Goal: Navigation & Orientation: Understand site structure

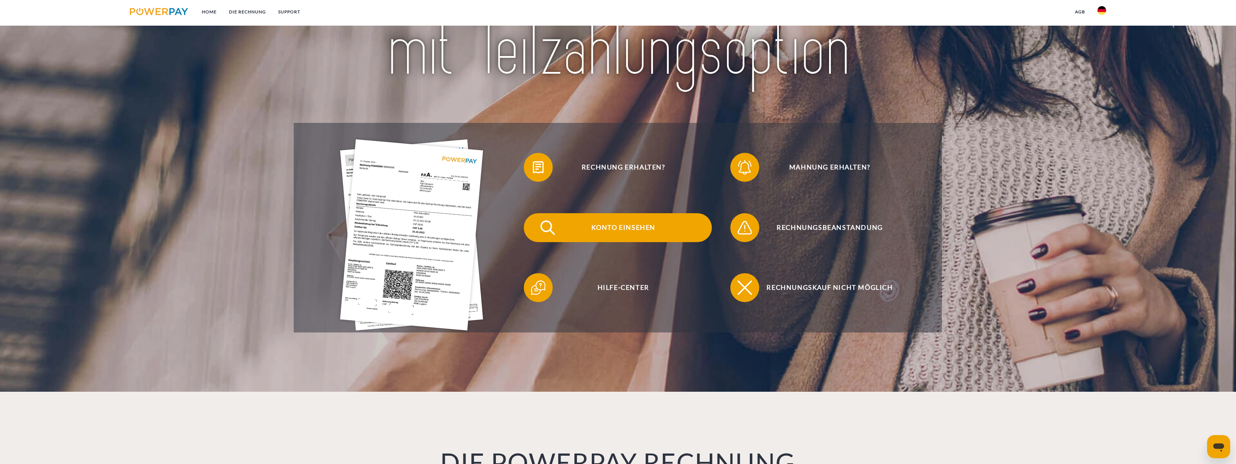
scroll to position [181, 0]
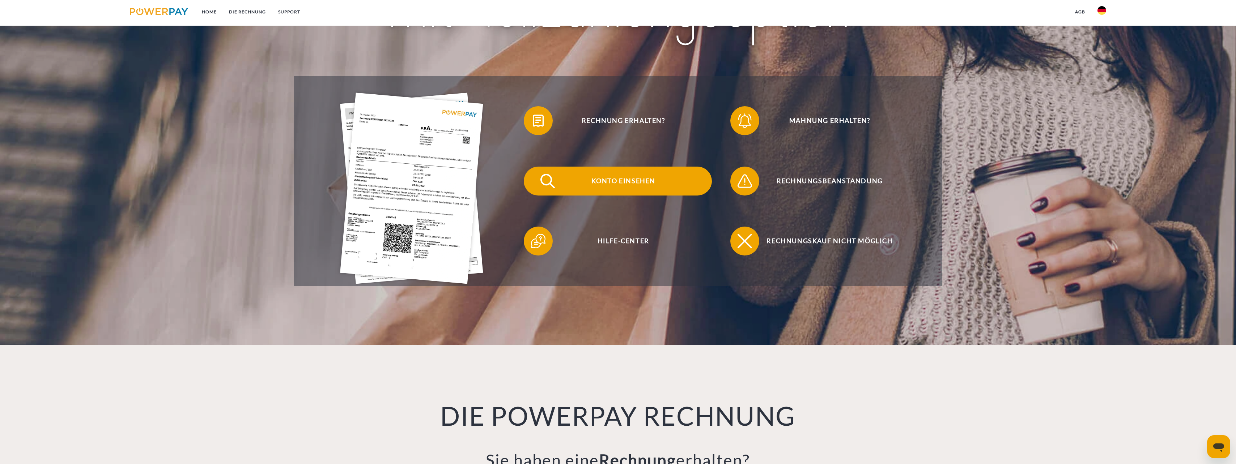
click at [639, 185] on span "Konto einsehen" at bounding box center [623, 181] width 177 height 29
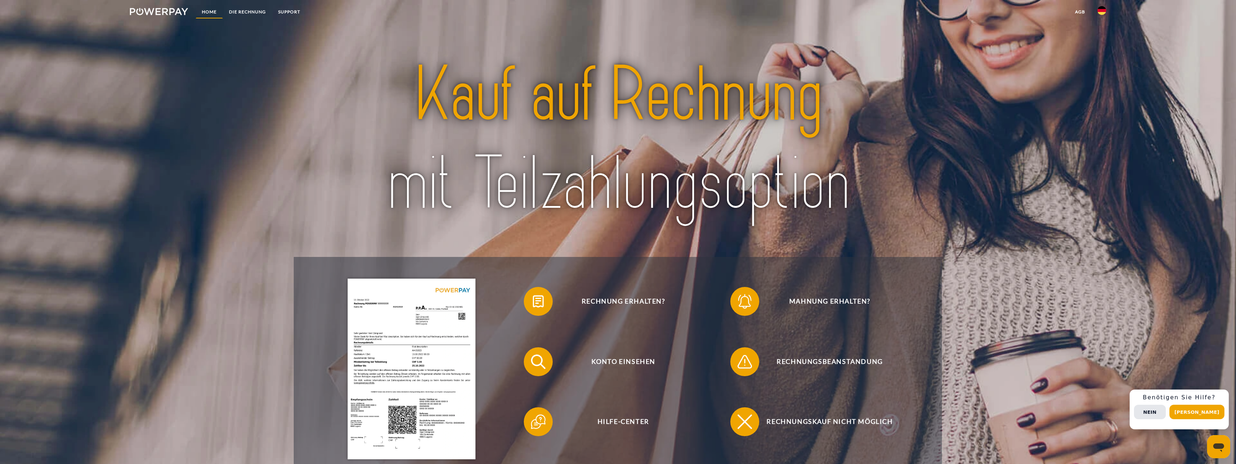
click at [213, 11] on link "Home" at bounding box center [209, 11] width 27 height 13
click at [247, 12] on link "DIE RECHNUNG" at bounding box center [247, 11] width 49 height 13
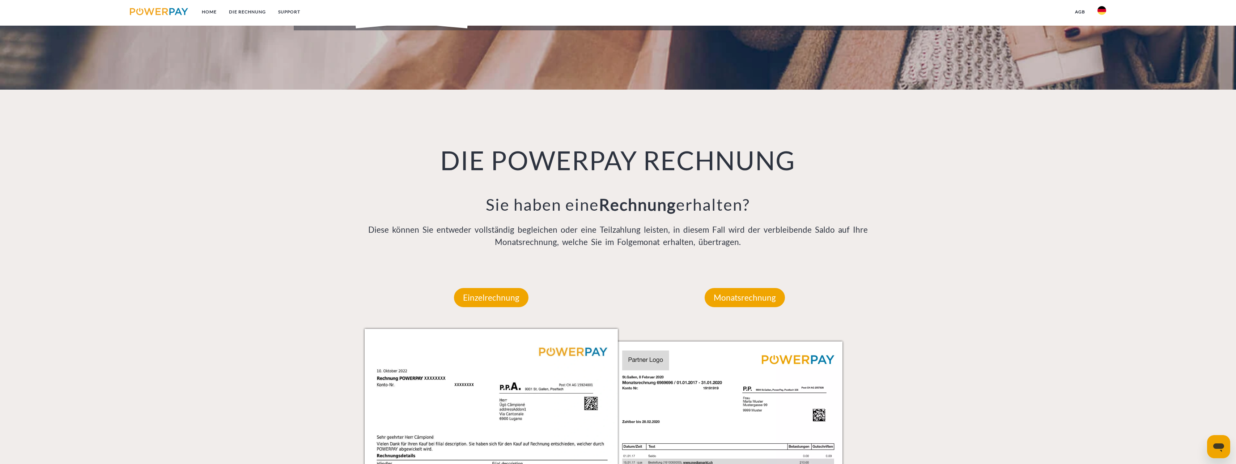
scroll to position [309, 0]
